Goal: Navigation & Orientation: Find specific page/section

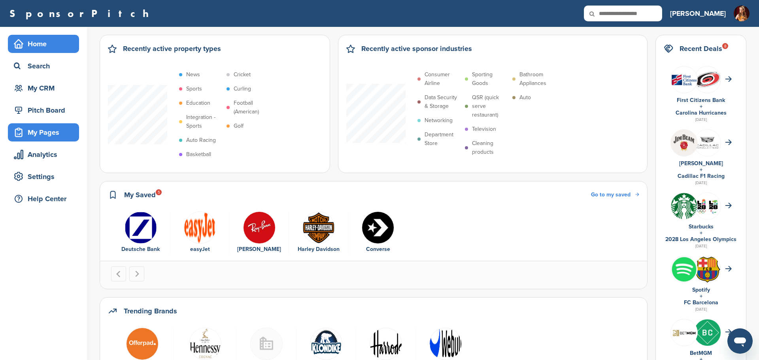
click at [47, 137] on div "My Pages" at bounding box center [45, 132] width 67 height 14
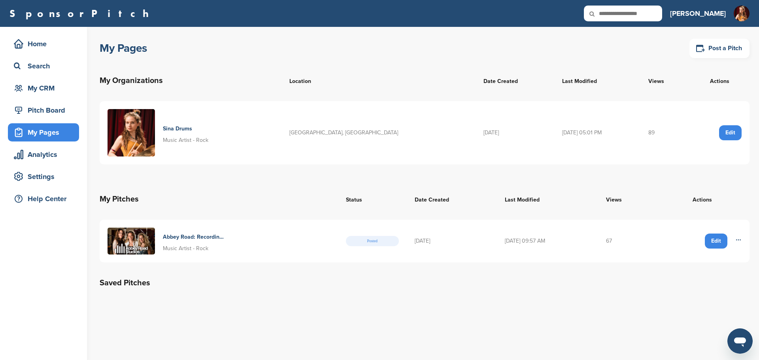
click at [192, 238] on h4 "Abbey Road: Recording In The Most Famous Studio" at bounding box center [193, 237] width 61 height 9
